Goal: Task Accomplishment & Management: Complete application form

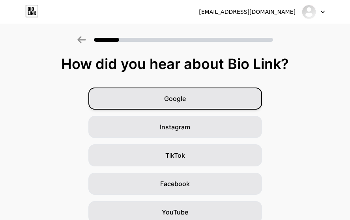
click at [159, 102] on div "Google" at bounding box center [174, 99] width 173 height 22
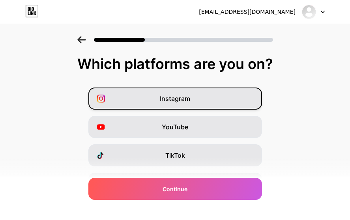
click at [180, 95] on span "Instagram" at bounding box center [175, 98] width 30 height 9
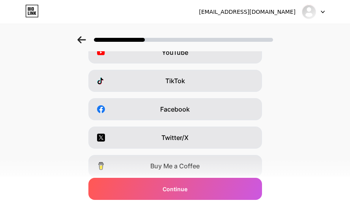
scroll to position [92, 0]
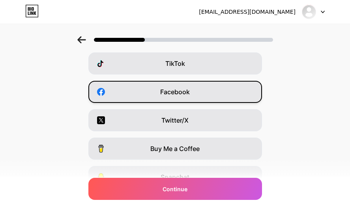
click at [189, 86] on div "Facebook" at bounding box center [174, 92] width 173 height 22
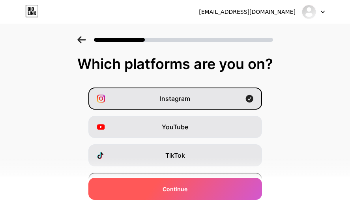
click at [169, 198] on div "Continue" at bounding box center [174, 189] width 173 height 22
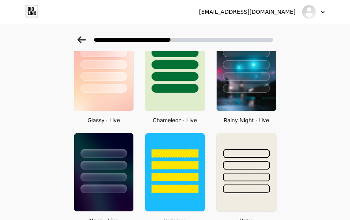
scroll to position [276, 0]
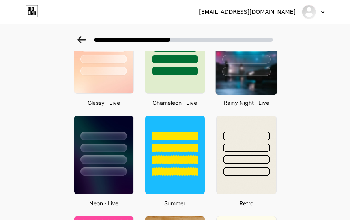
click at [241, 88] on img at bounding box center [246, 54] width 61 height 80
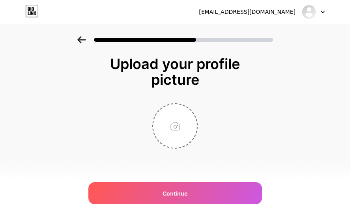
scroll to position [0, 0]
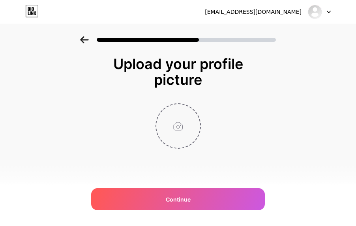
click at [179, 131] on input "file" at bounding box center [178, 126] width 44 height 44
type input "C:\fakepath\.02112...jpg"
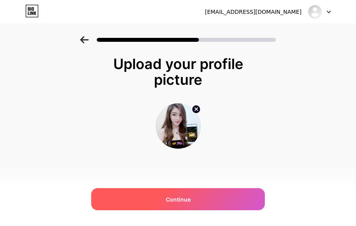
click at [170, 193] on div "Continue" at bounding box center [177, 199] width 173 height 22
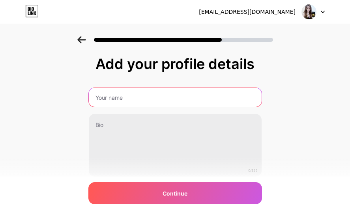
click at [178, 92] on input "text" at bounding box center [175, 97] width 173 height 19
click at [135, 101] on input "TKP3063" at bounding box center [175, 97] width 174 height 19
type input "TKP303"
drag, startPoint x: 139, startPoint y: 99, endPoint x: -13, endPoint y: 95, distance: 151.9
click at [0, 95] on html "[EMAIL_ADDRESS][DOMAIN_NAME] Logout Link Copied Add your profile details TKP303…" at bounding box center [175, 124] width 350 height 248
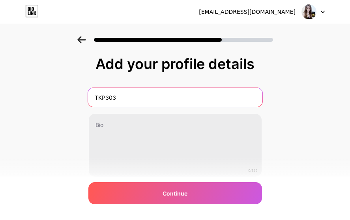
click at [141, 99] on input "TKP303" at bounding box center [175, 97] width 174 height 19
drag, startPoint x: 169, startPoint y: 99, endPoint x: -4, endPoint y: 83, distance: 174.2
click at [0, 83] on html "[EMAIL_ADDRESS][DOMAIN_NAME] Logout Link Copied Add your profile details TKP303…" at bounding box center [175, 124] width 350 height 248
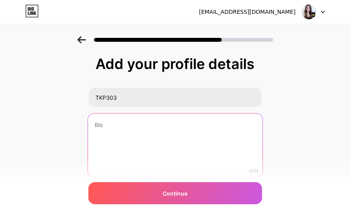
click at [207, 144] on textarea at bounding box center [175, 146] width 174 height 64
